Goal: Find specific page/section: Find specific page/section

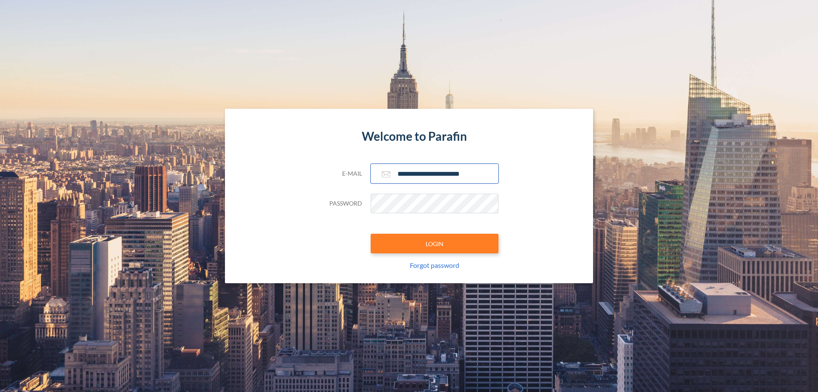
type input "**********"
click at [435, 243] on button "LOGIN" at bounding box center [435, 244] width 128 height 20
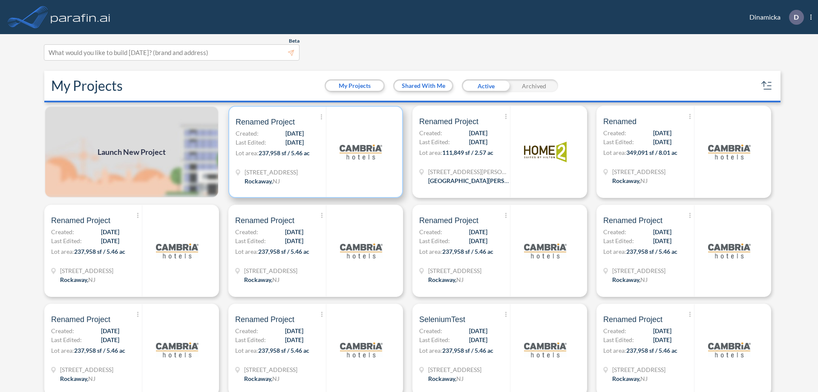
scroll to position [2, 0]
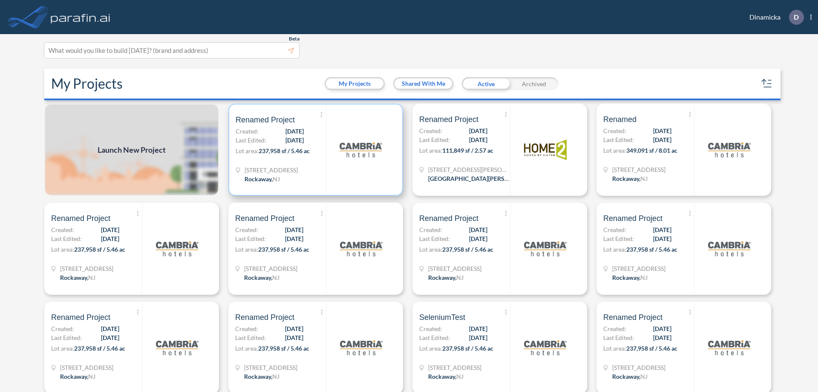
click at [314, 150] on p "Lot area: 237,958 sf / 5.46 ac" at bounding box center [281, 152] width 90 height 12
